Goal: Information Seeking & Learning: Learn about a topic

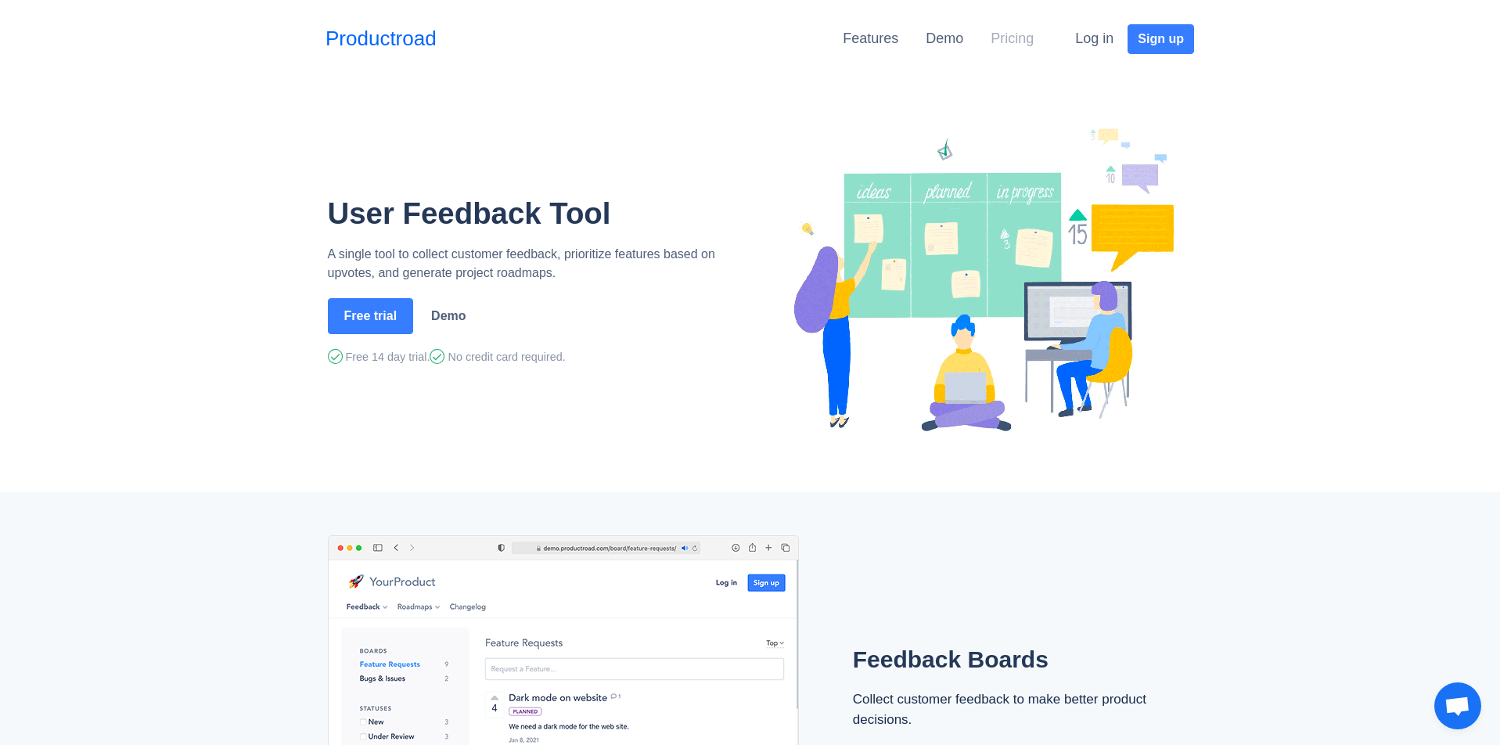
click at [1008, 35] on link "Pricing" at bounding box center [1011, 39] width 43 height 16
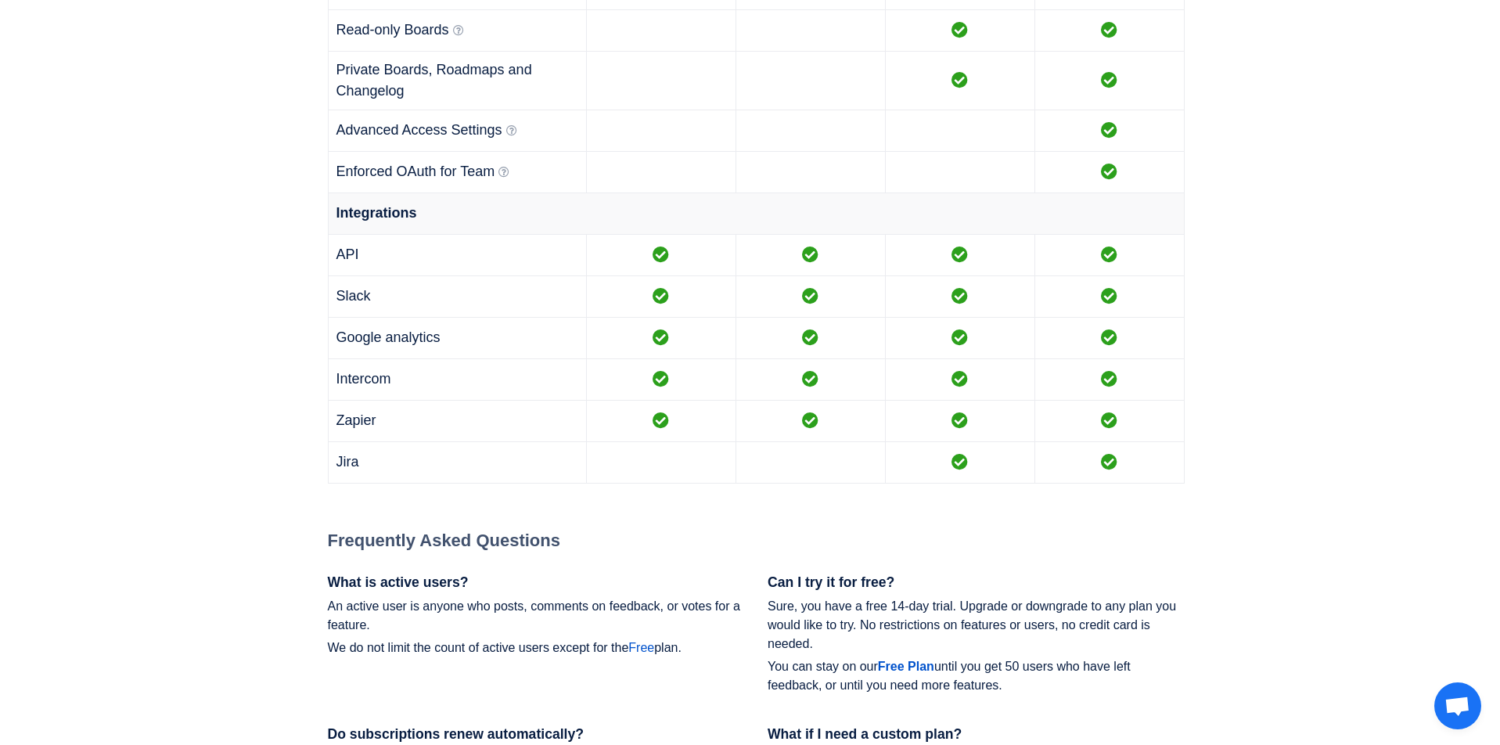
scroll to position [2003, 0]
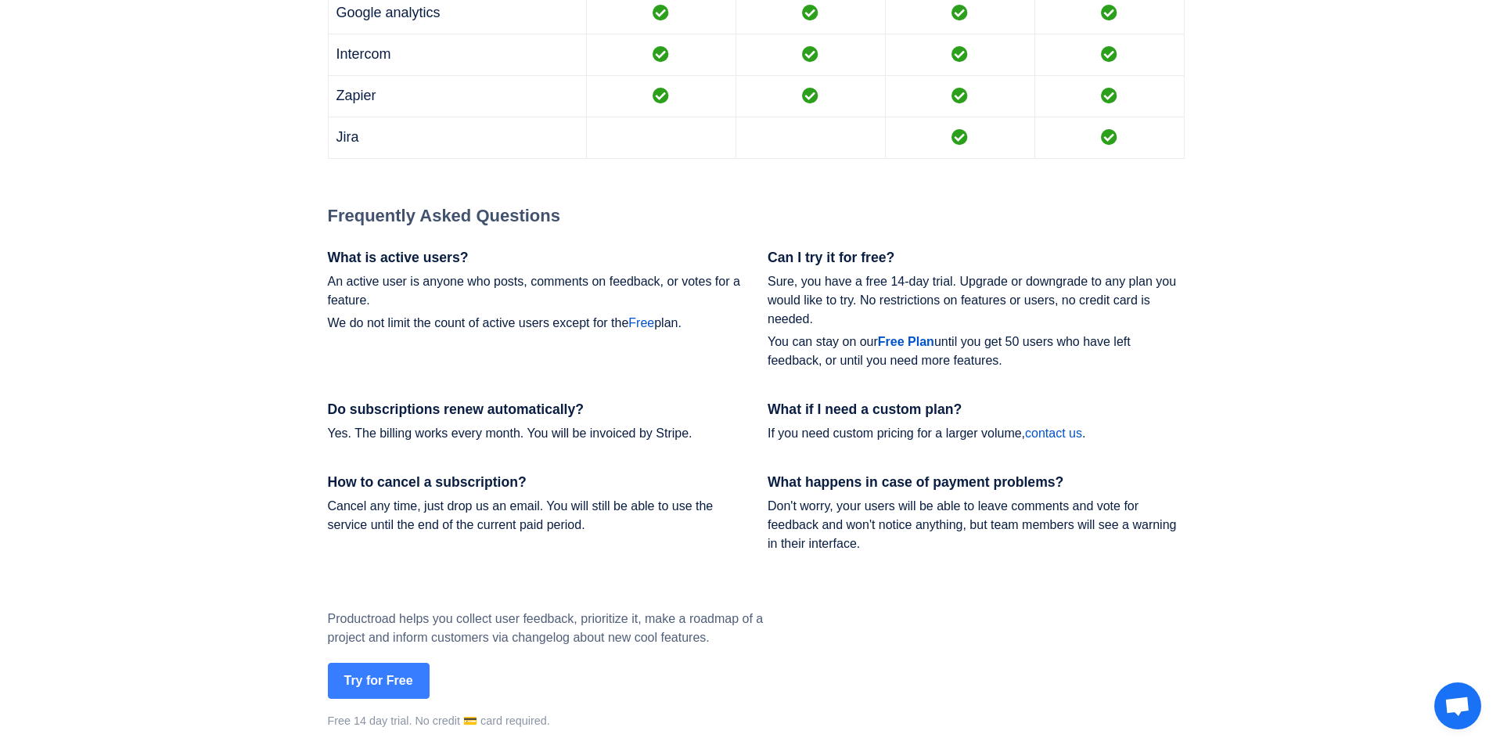
drag, startPoint x: 770, startPoint y: 255, endPoint x: 1052, endPoint y: 372, distance: 305.8
click at [1052, 372] on div "Can I try it for free? Sure, you have a free 14-day trial. Upgrade or downgrade…" at bounding box center [976, 326] width 440 height 152
copy div "Can I try it for free? Sure, you have a free 14-day trial. Upgrade or downgrade…"
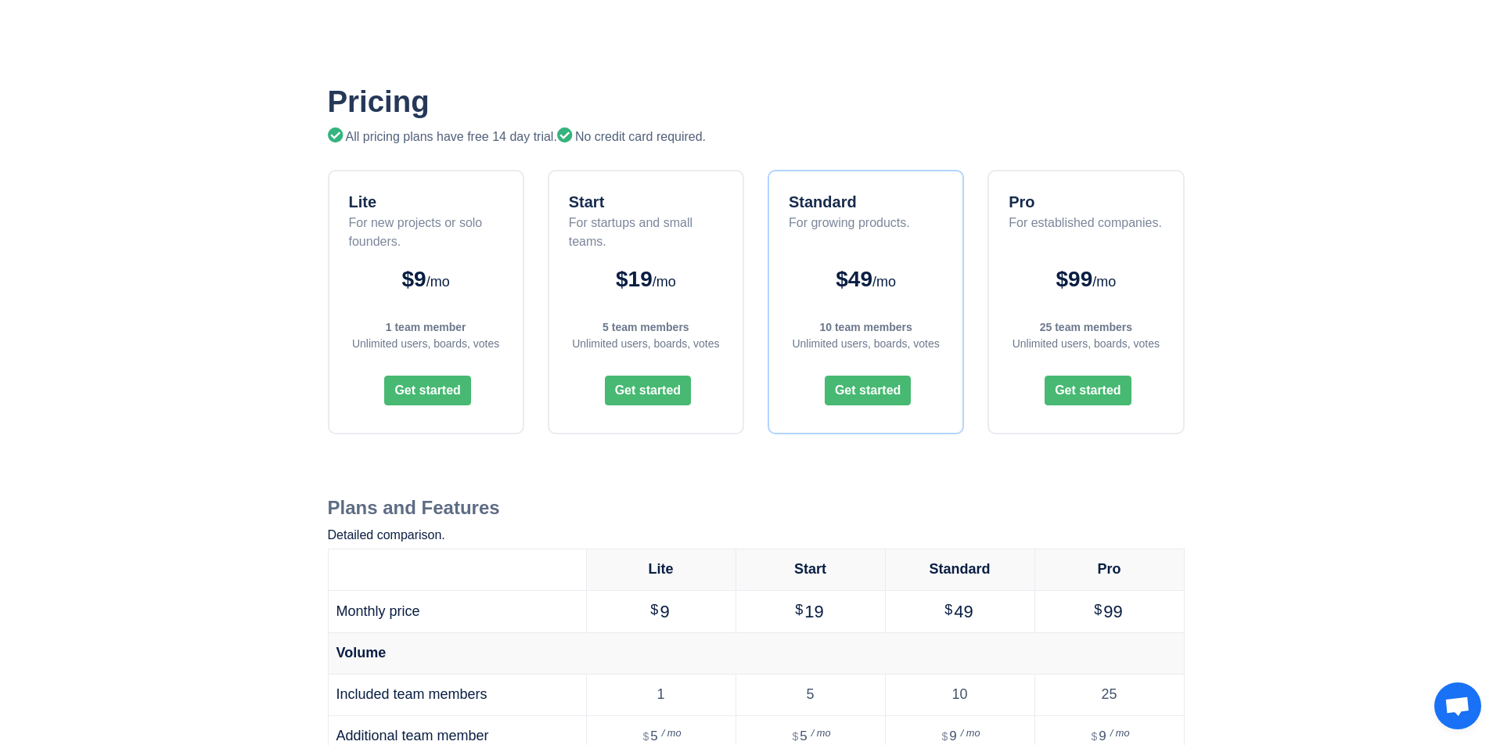
scroll to position [0, 0]
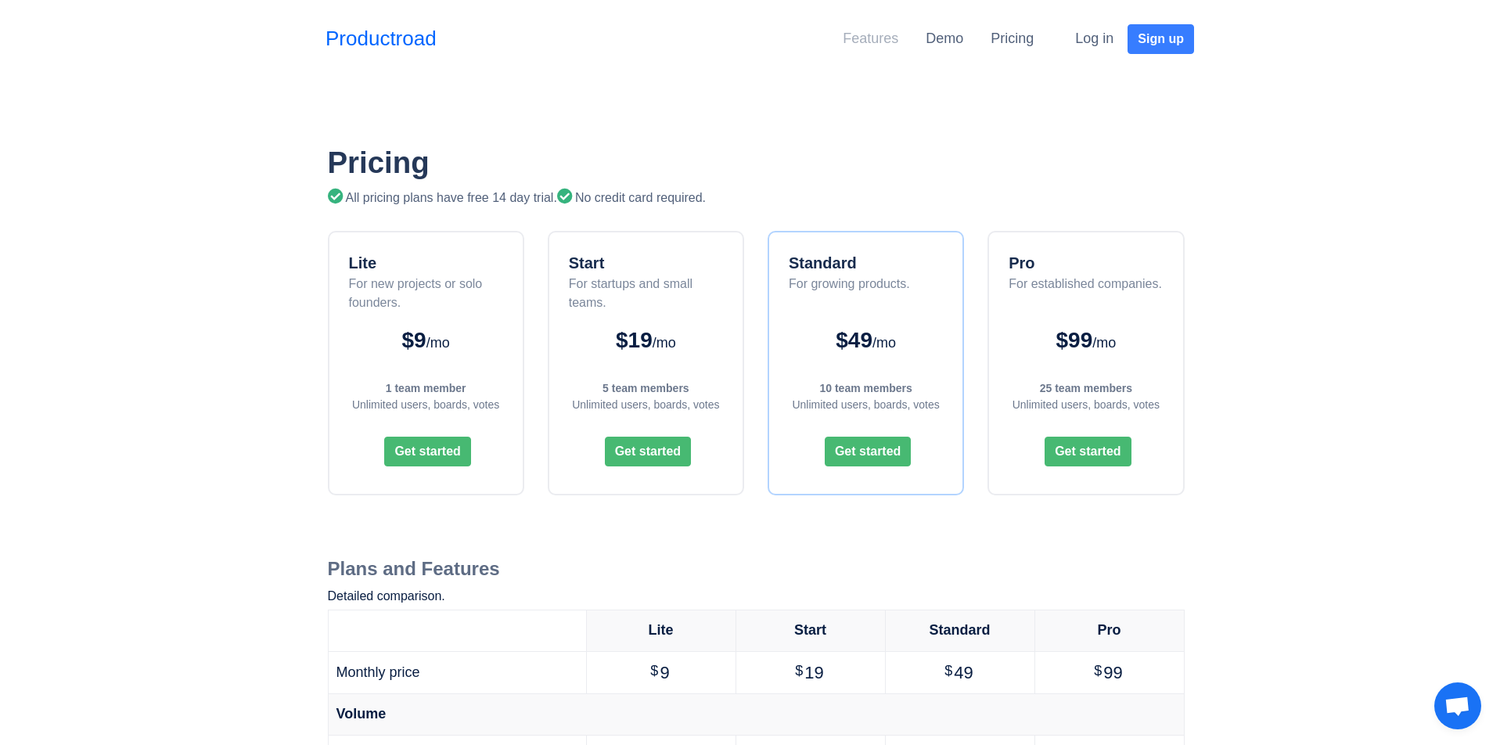
click at [871, 42] on link "Features" at bounding box center [871, 39] width 56 height 16
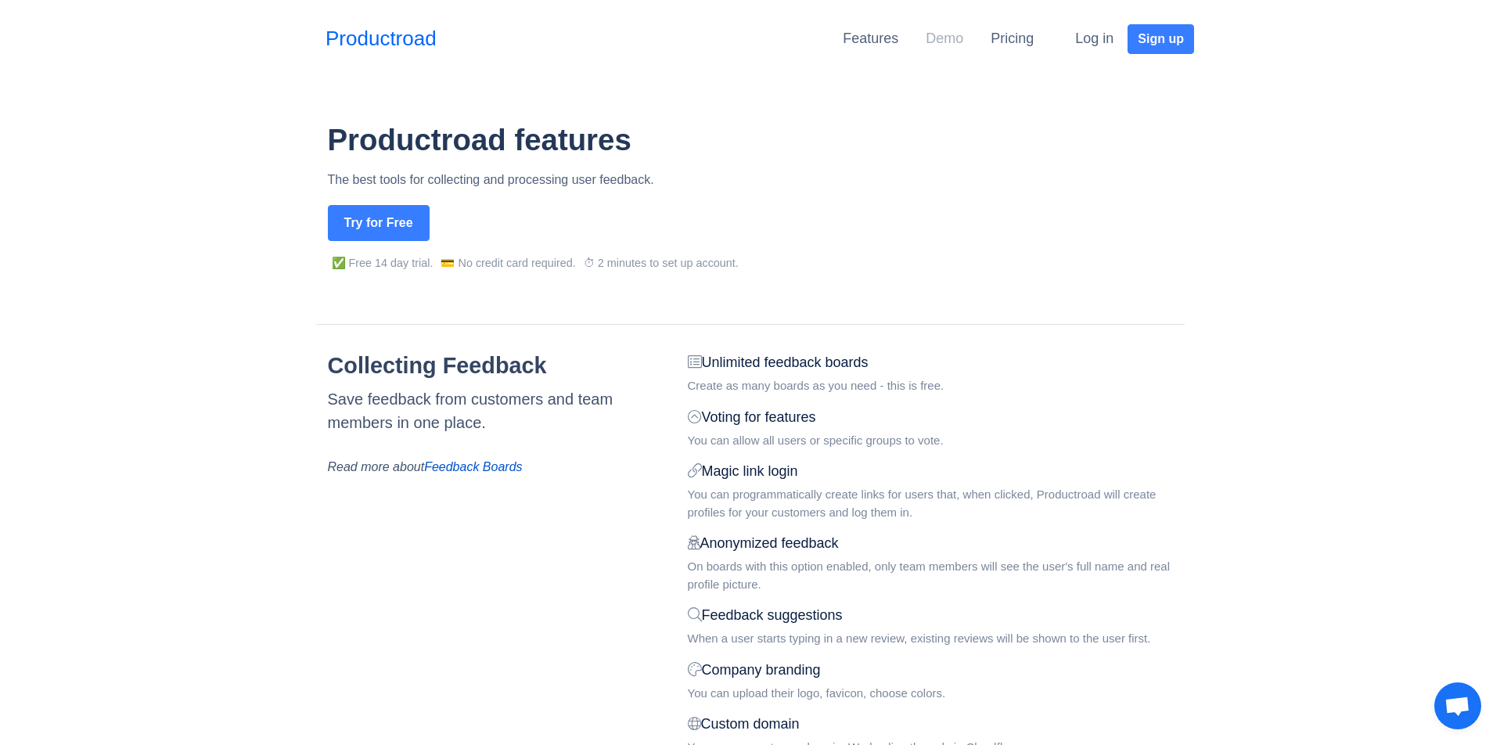
click at [950, 36] on link "Demo" at bounding box center [944, 39] width 38 height 16
